Goal: Task Accomplishment & Management: Manage account settings

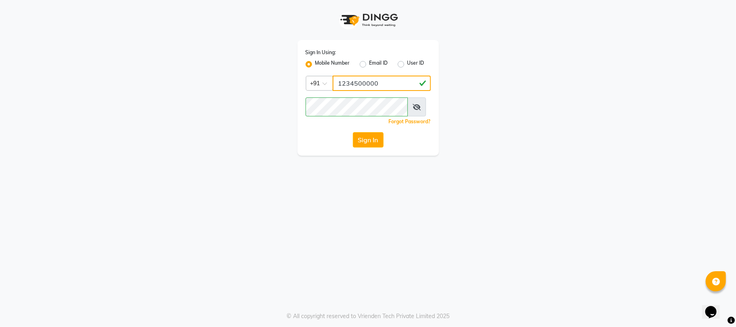
click at [393, 91] on input "1234500000" at bounding box center [382, 83] width 98 height 15
type input "7499913972"
click at [372, 148] on button "Sign In" at bounding box center [368, 139] width 31 height 15
